Goal: Information Seeking & Learning: Check status

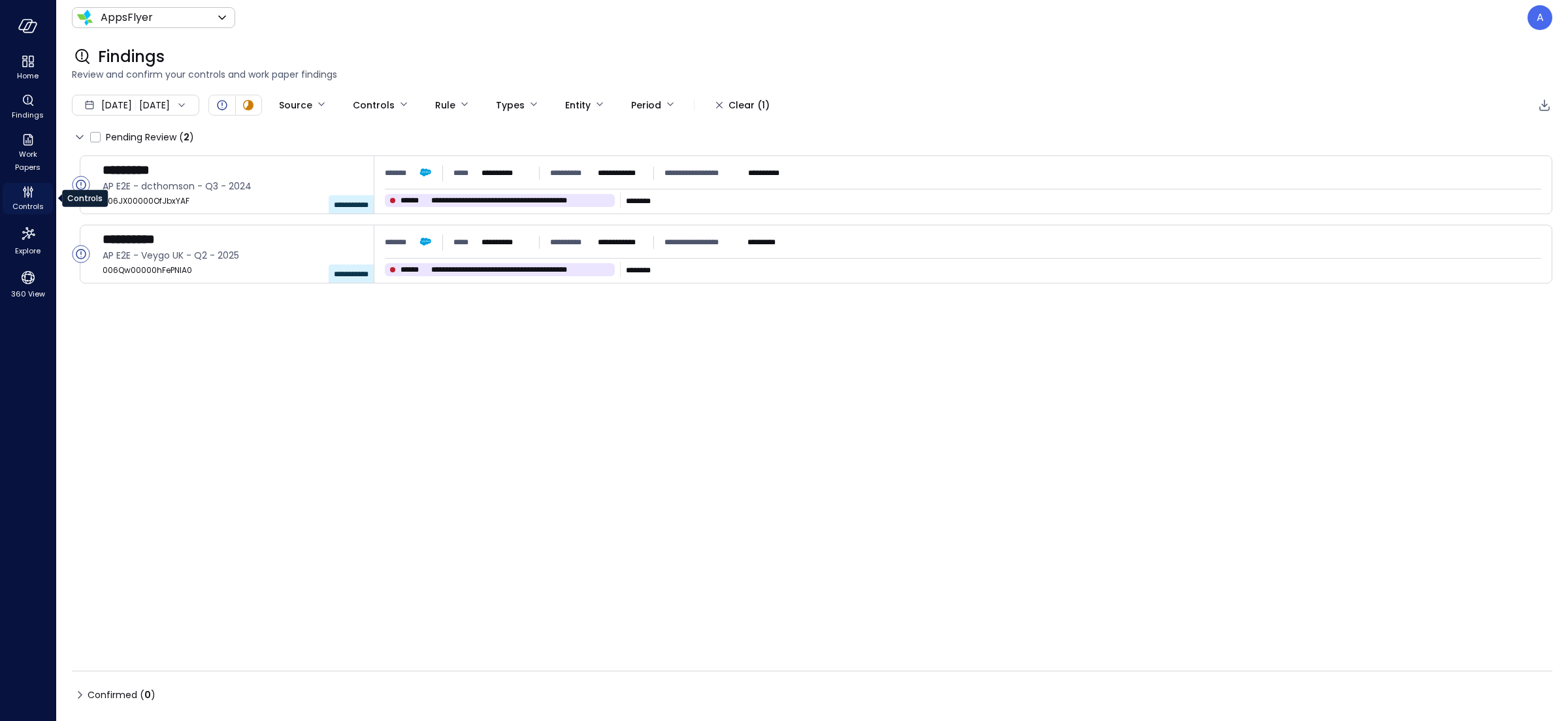
click at [25, 190] on icon "Controls" at bounding box center [28, 192] width 15 height 15
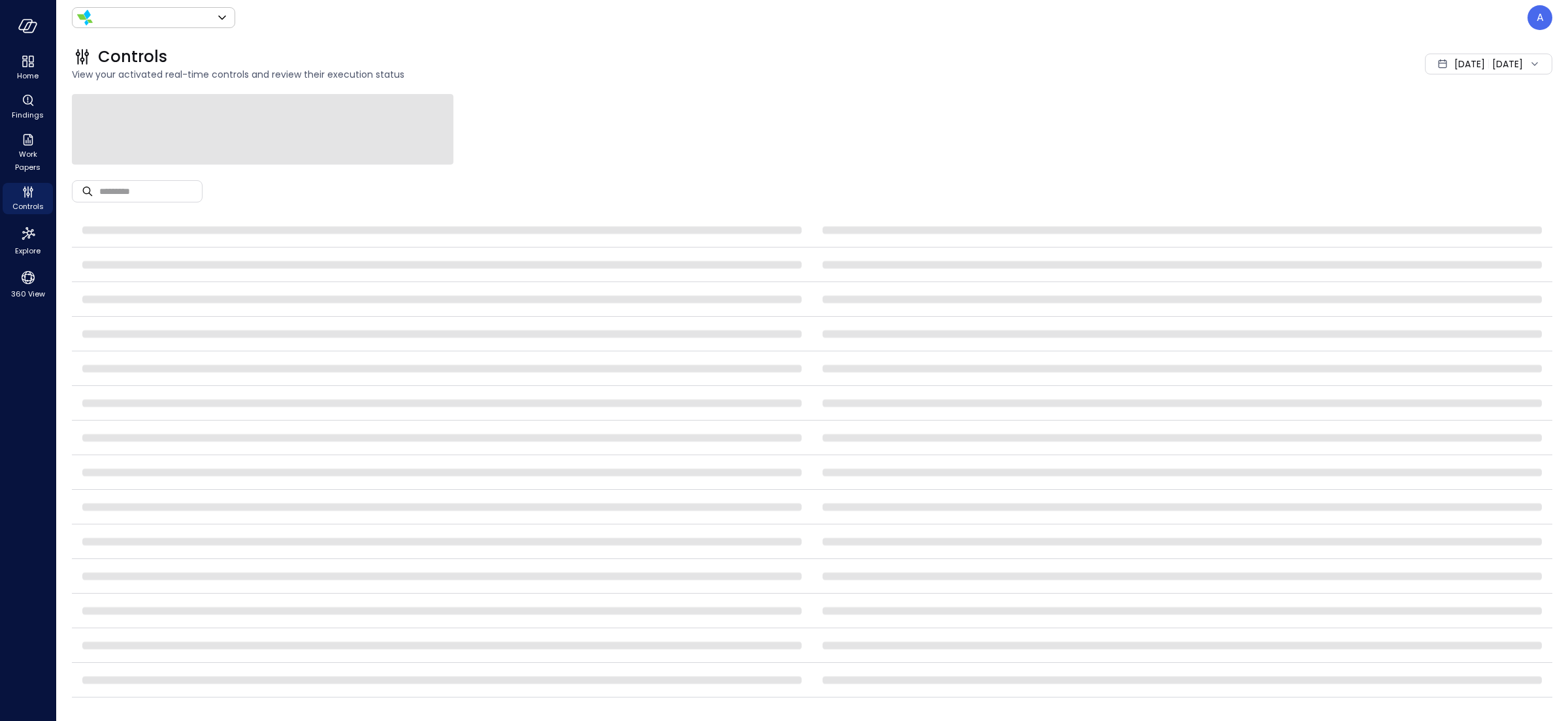
type input "*******"
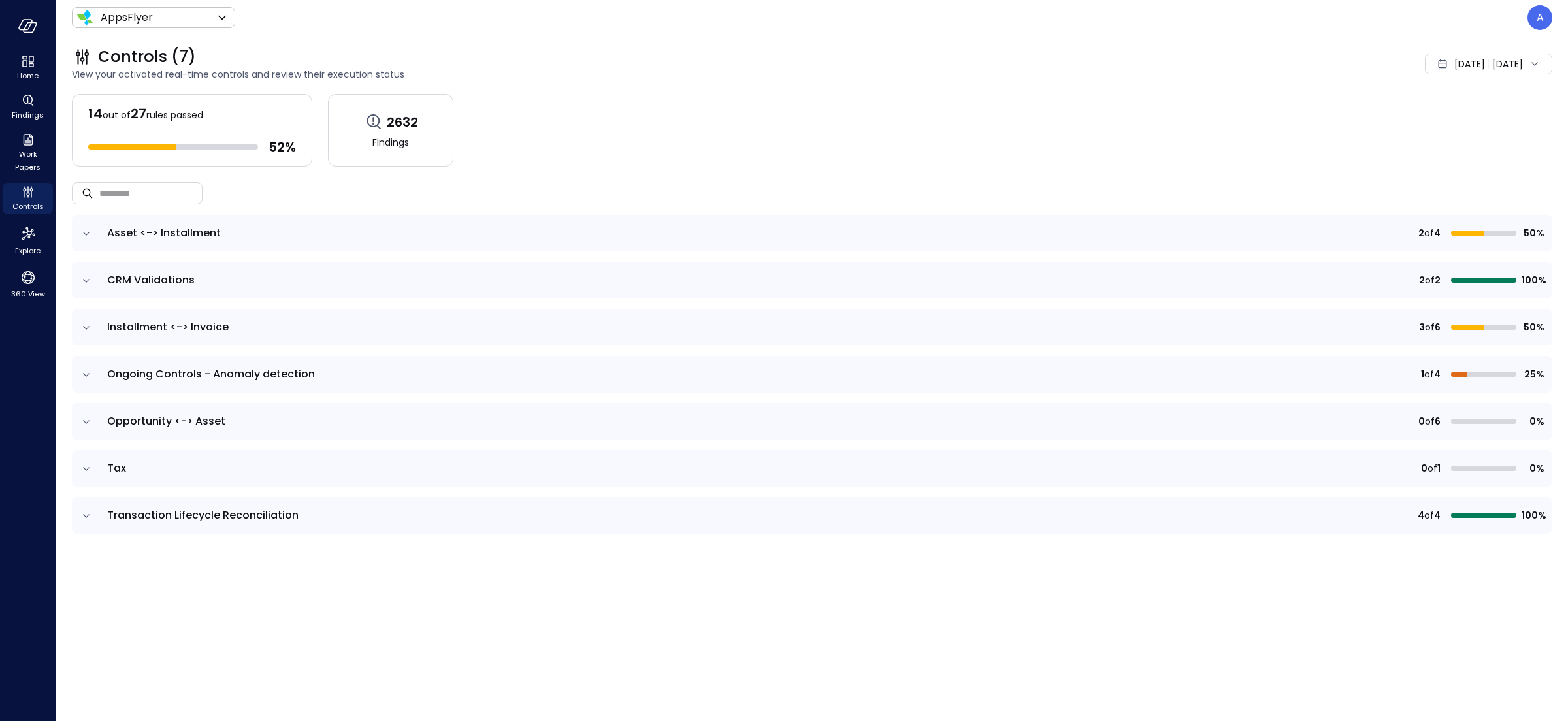
click at [86, 417] on icon "expand row" at bounding box center [87, 422] width 13 height 13
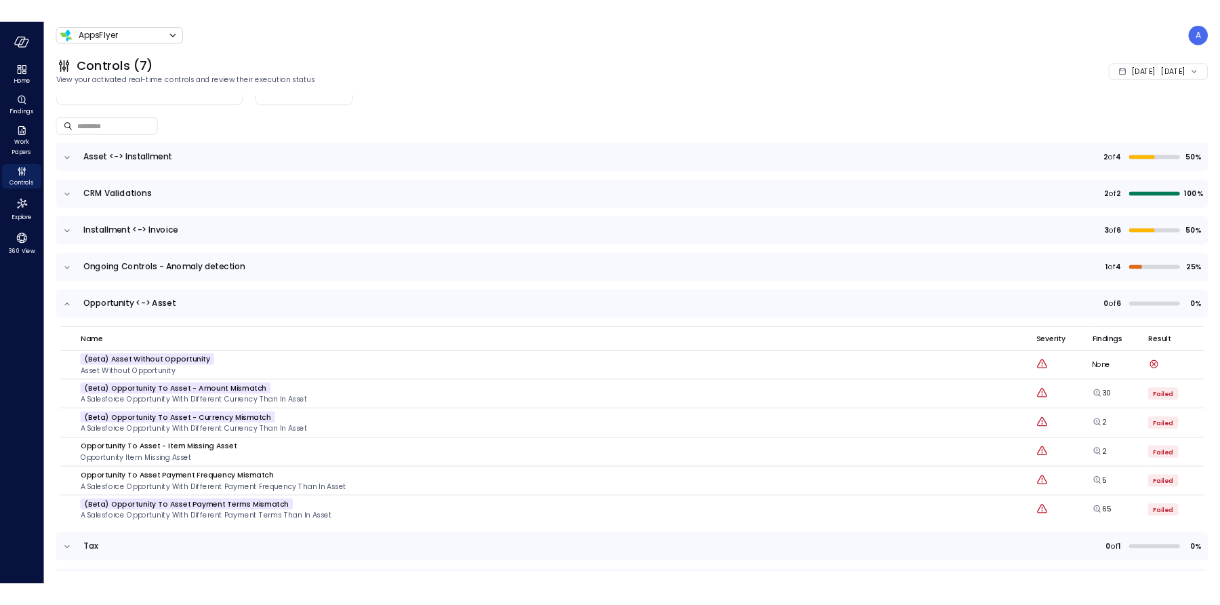
scroll to position [105, 0]
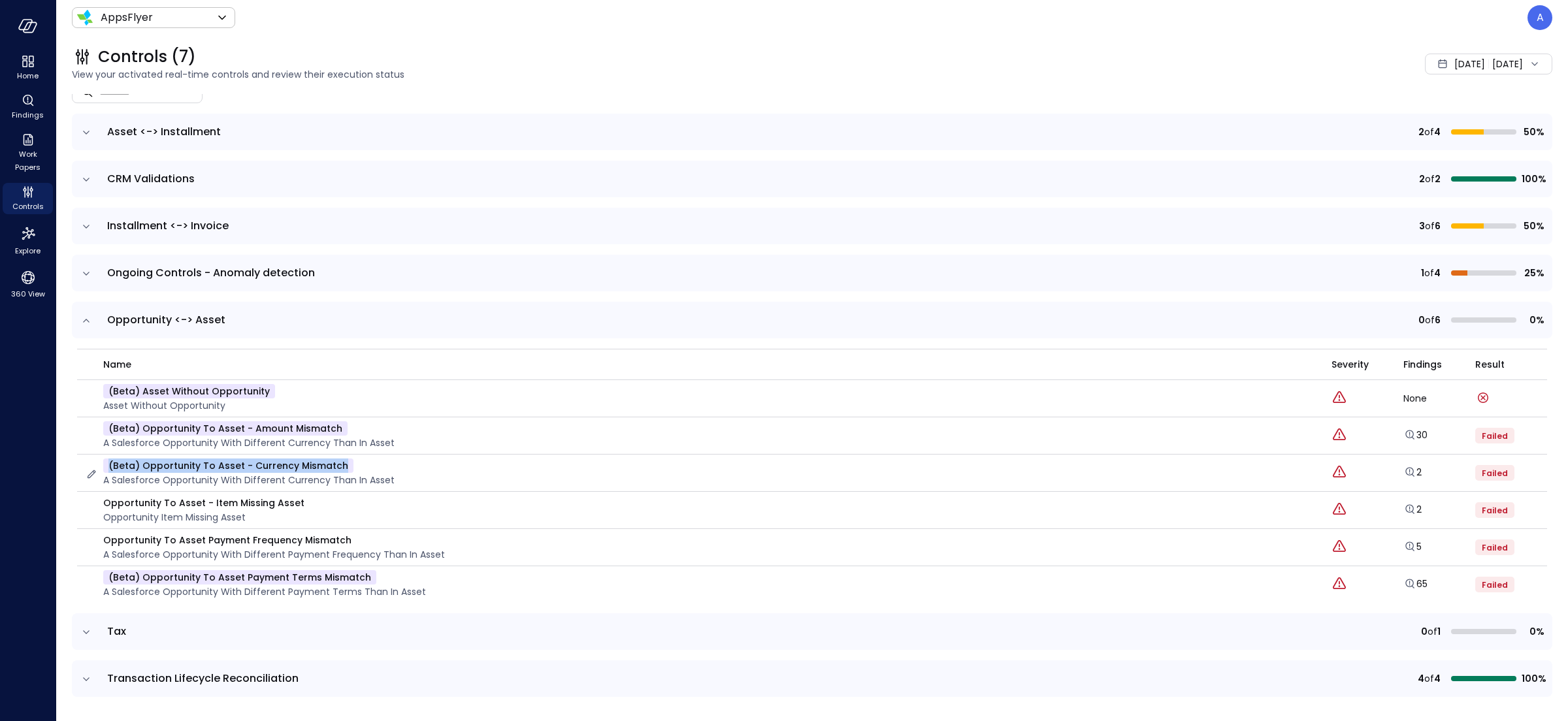
drag, startPoint x: 359, startPoint y: 460, endPoint x: 107, endPoint y: 461, distance: 252.0
click at [107, 461] on div "(beta) Opportunity To Asset - Currency Mismatch A Salesforce Opportunity with d…" at bounding box center [249, 473] width 291 height 29
drag, startPoint x: 329, startPoint y: 534, endPoint x: 104, endPoint y: 533, distance: 225.0
click at [104, 533] on p "Opportunity To Asset Payment Frequency Mismatch" at bounding box center [274, 540] width 342 height 14
copy p "Opportunity To Asset Payment Frequency Mismatch"
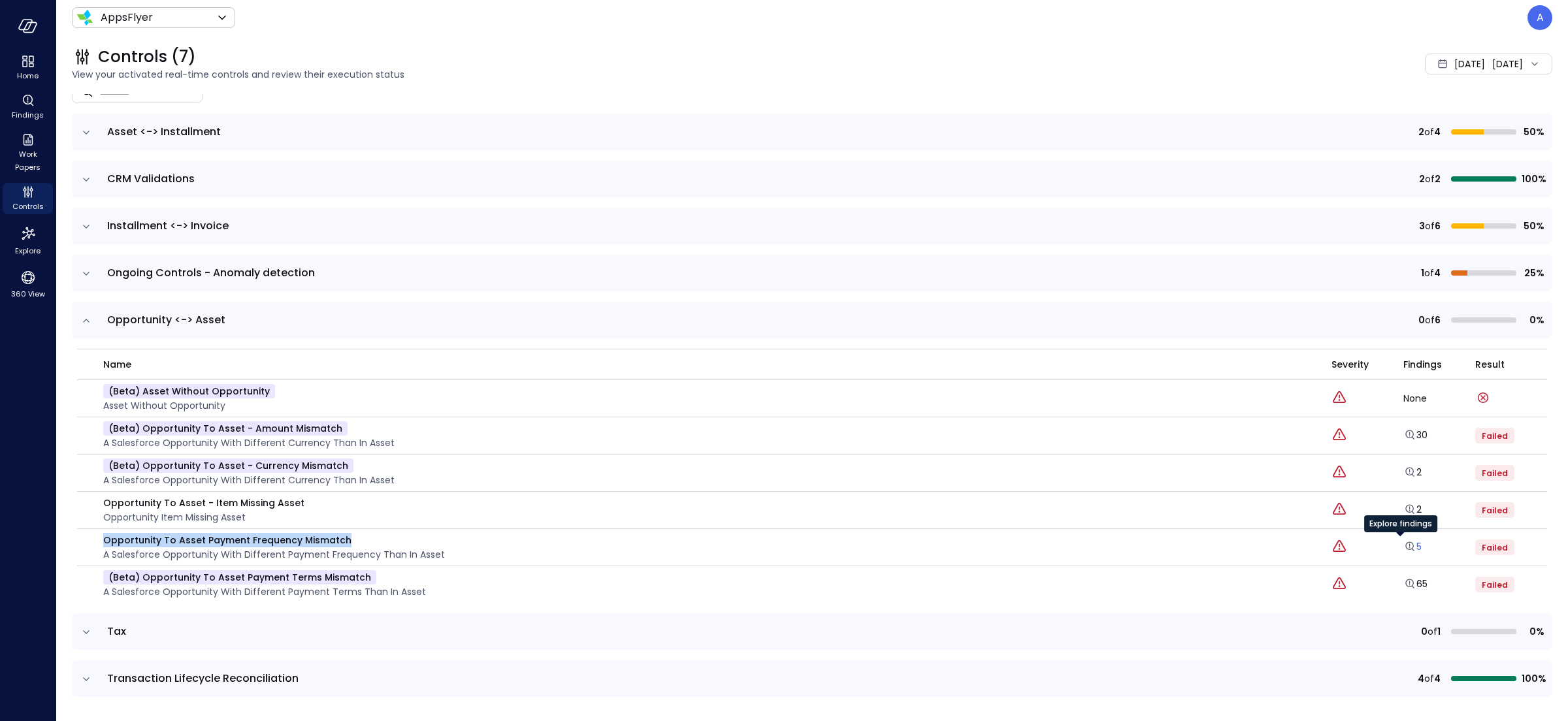
click at [1403, 544] on icon "Explore findings" at bounding box center [1410, 547] width 13 height 13
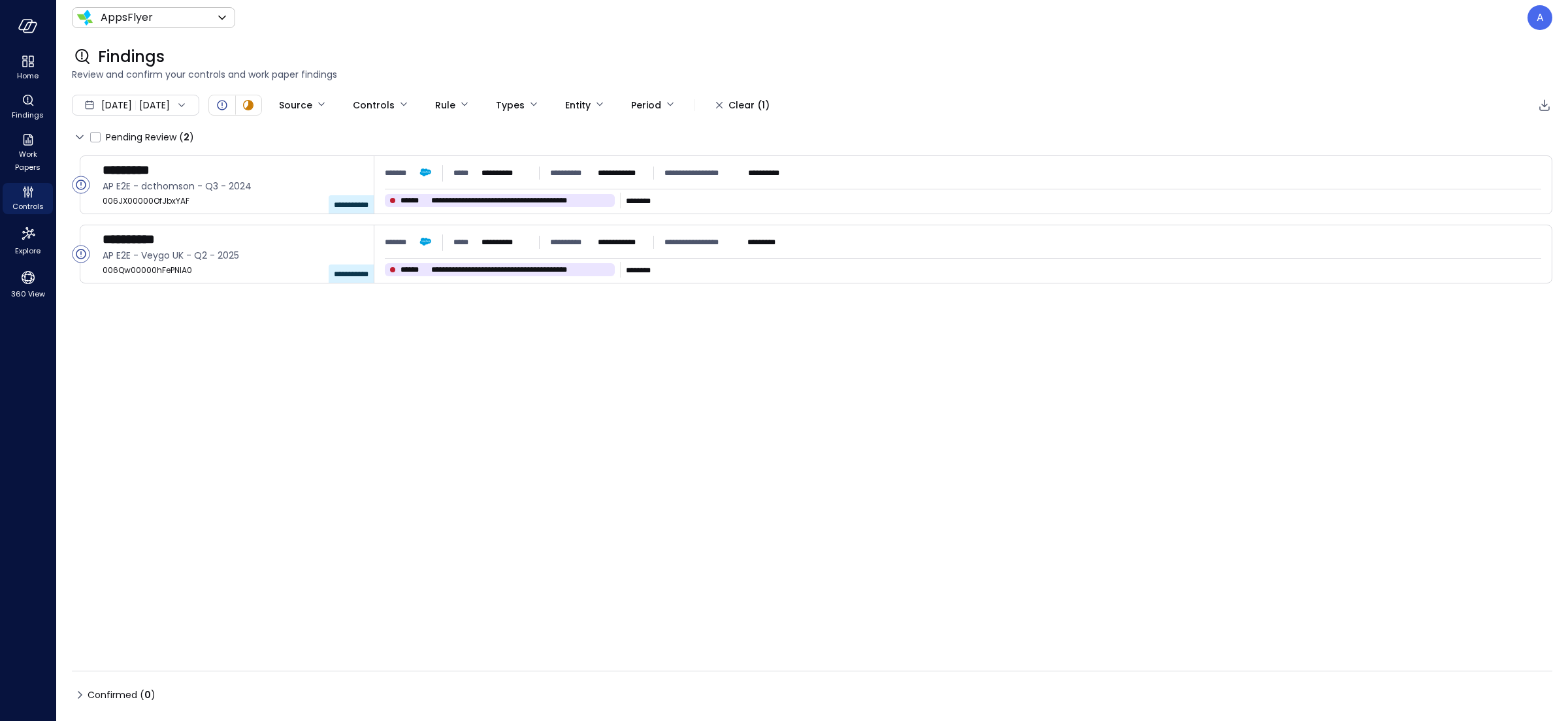
type input "****"
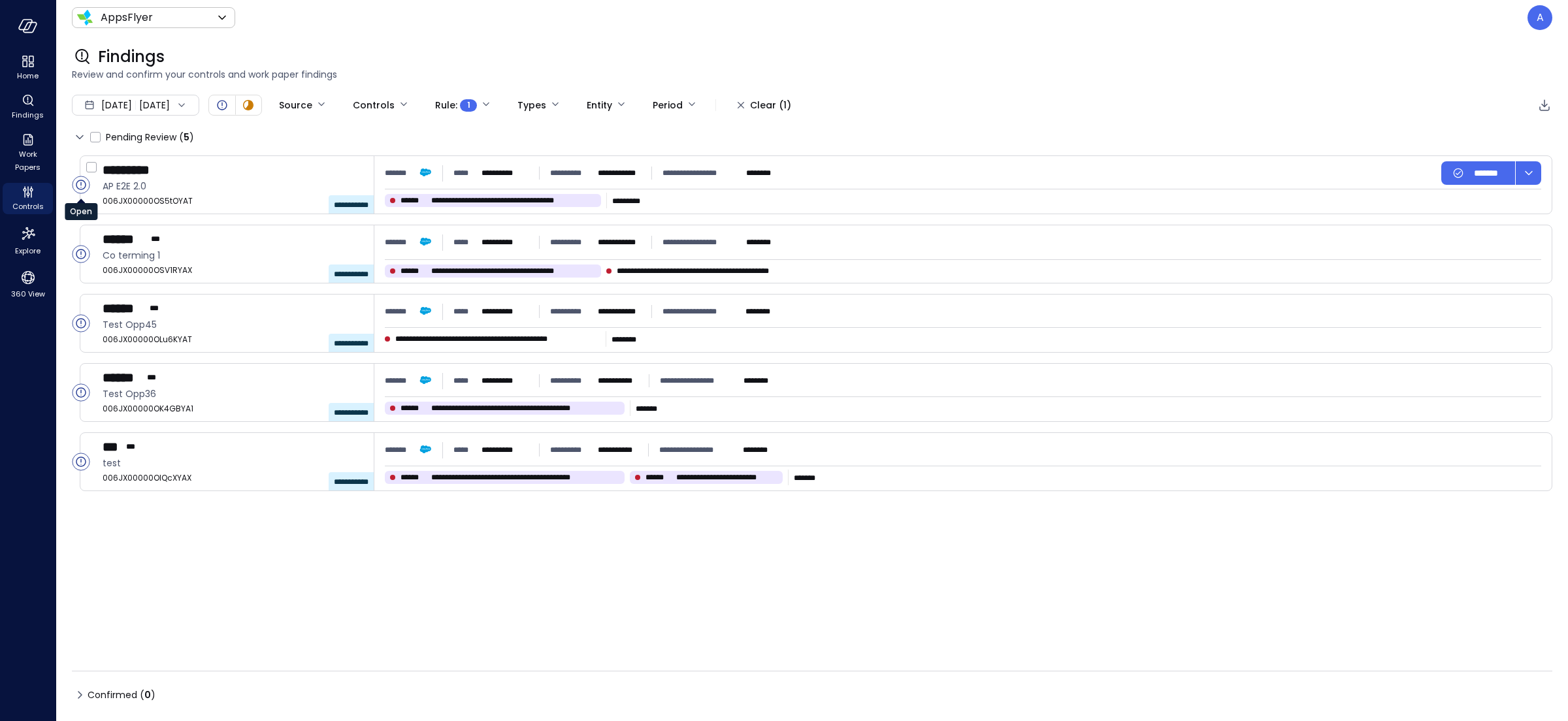
click at [80, 184] on icon "Open" at bounding box center [80, 184] width 1 height 6
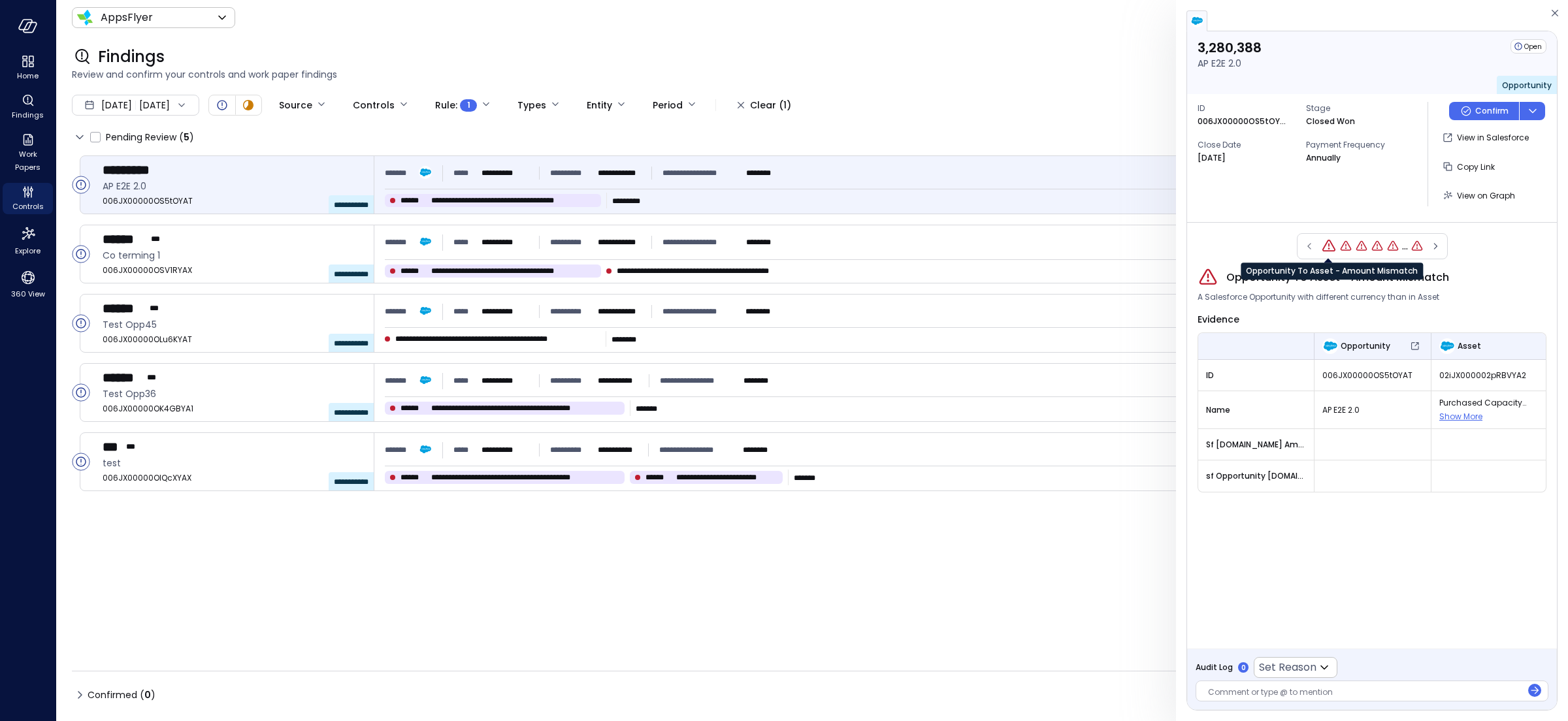
click at [1330, 246] on icon "Opportunity To Asset - Amount Mismatch" at bounding box center [1329, 246] width 15 height 15
click at [1344, 245] on icon "Opportunity To Asset Payment Terms Mismatch" at bounding box center [1346, 247] width 13 height 13
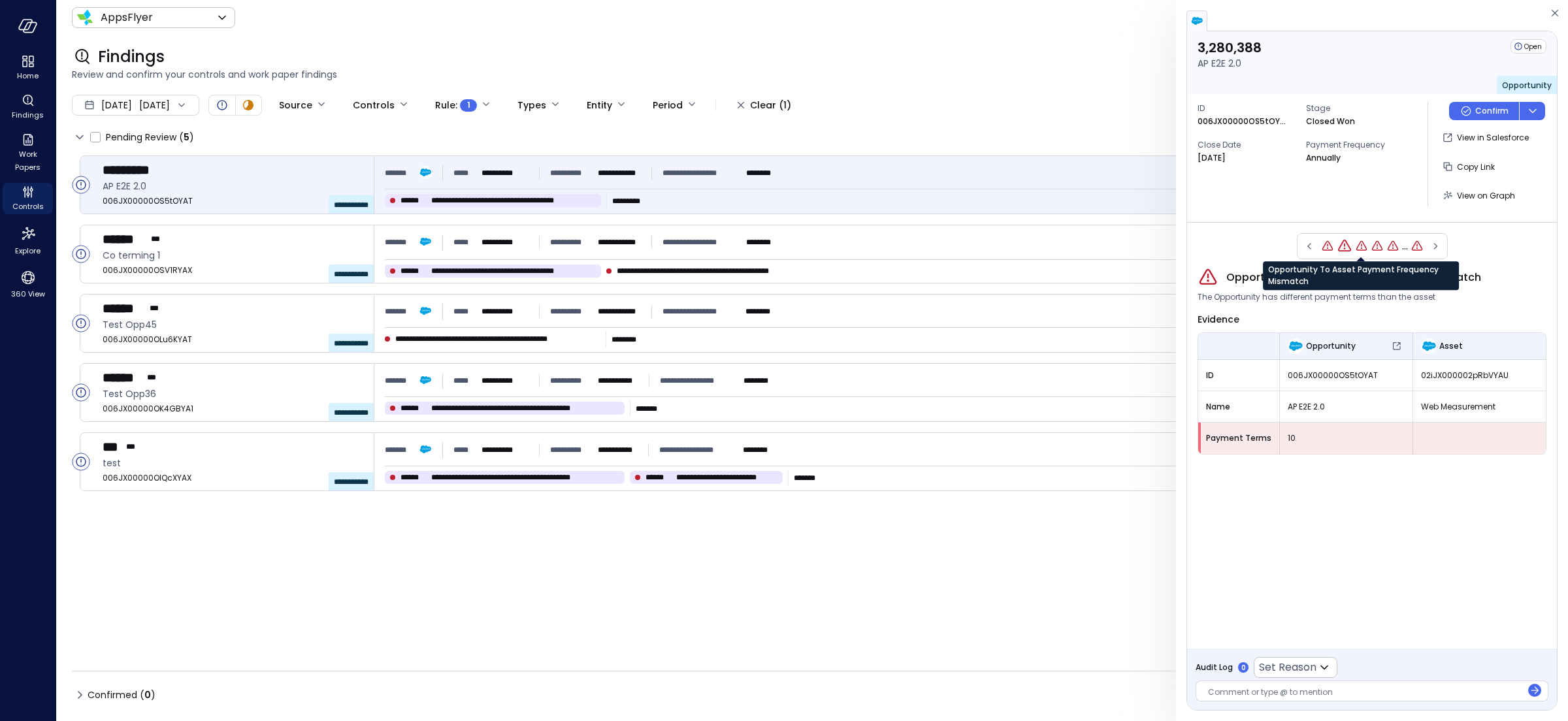
click at [1364, 245] on icon "Opportunity To Asset Payment Frequency Mismatch" at bounding box center [1362, 246] width 12 height 10
click at [1342, 245] on icon "Opportunity To Asset Payment Terms Mismatch" at bounding box center [1343, 247] width 13 height 13
click at [81, 464] on icon "Open" at bounding box center [80, 462] width 1 height 6
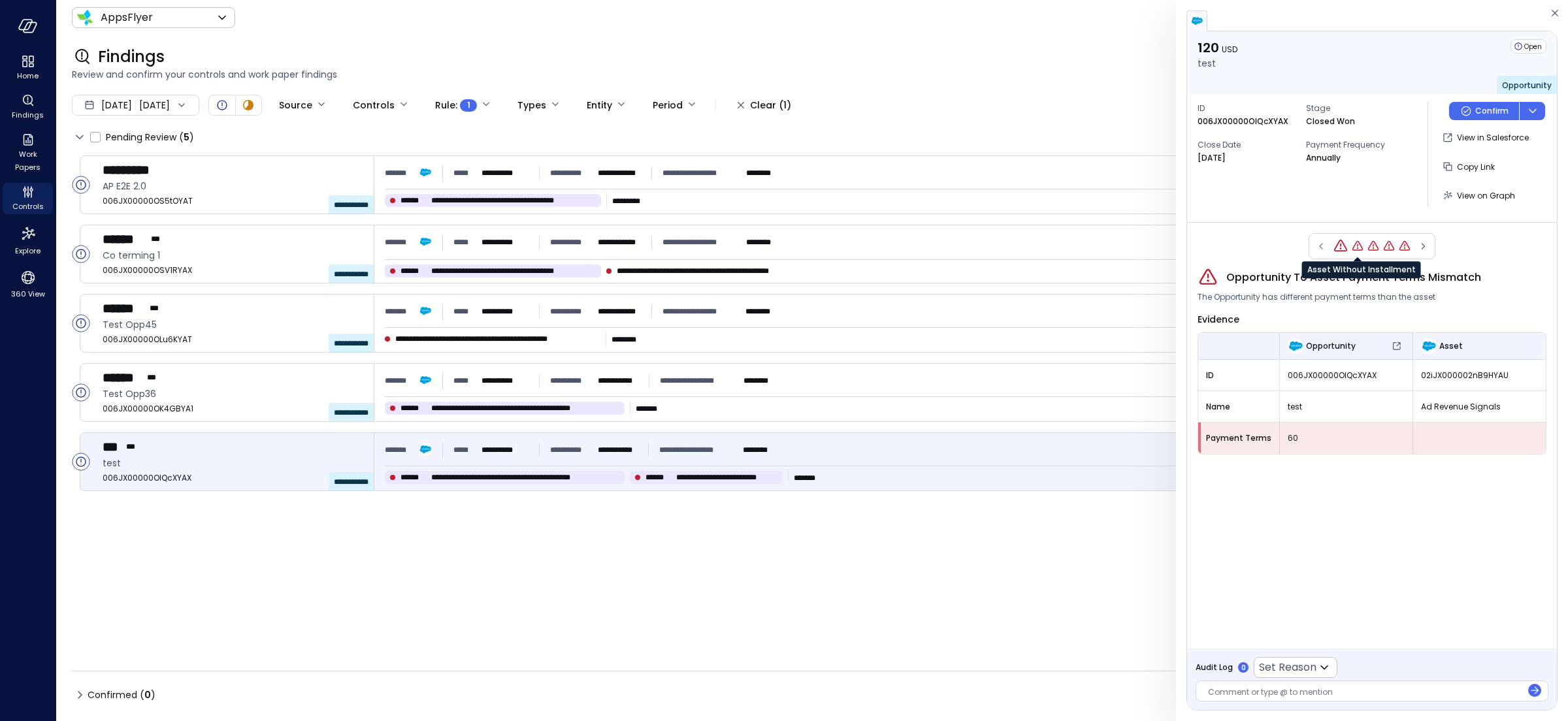
click at [1358, 242] on icon "Asset Without Installment" at bounding box center [1358, 246] width 12 height 10
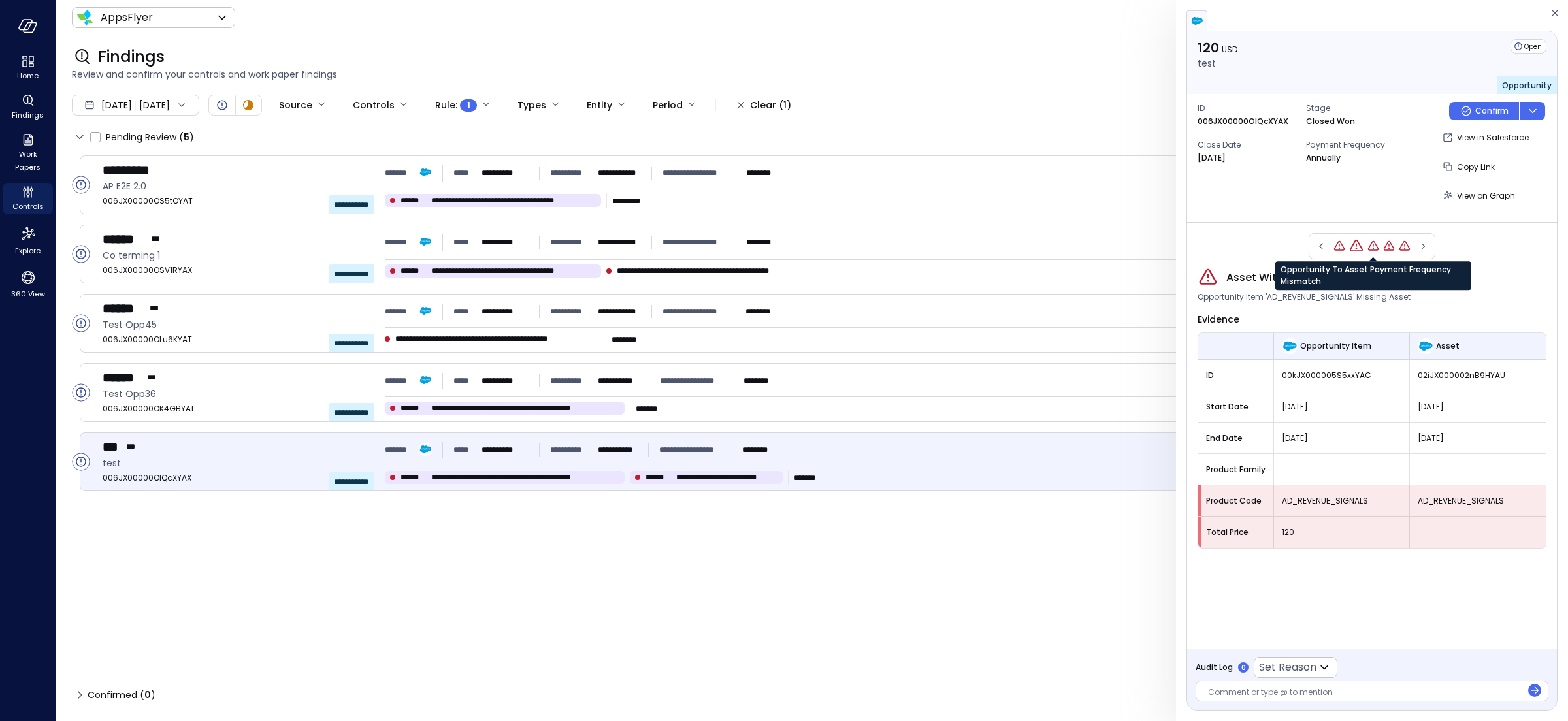
click at [1374, 247] on icon "Opportunity To Asset Payment Frequency Mismatch" at bounding box center [1373, 247] width 13 height 13
